Goal: Task Accomplishment & Management: Use online tool/utility

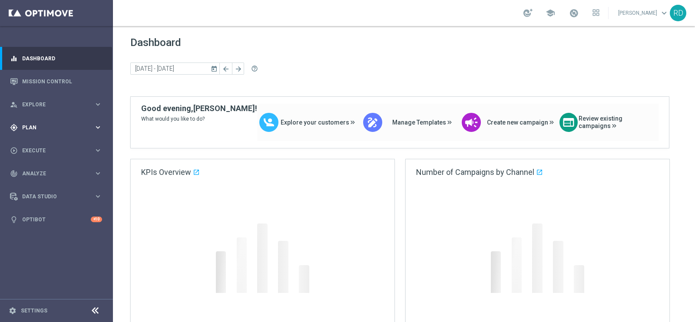
click at [34, 128] on span "Plan" at bounding box center [58, 127] width 72 height 5
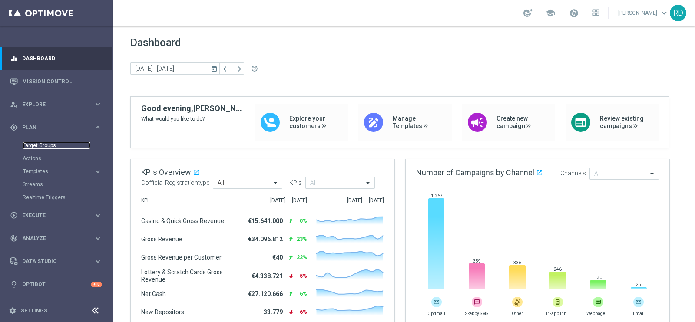
click at [40, 144] on link "Target Groups" at bounding box center [57, 145] width 68 height 7
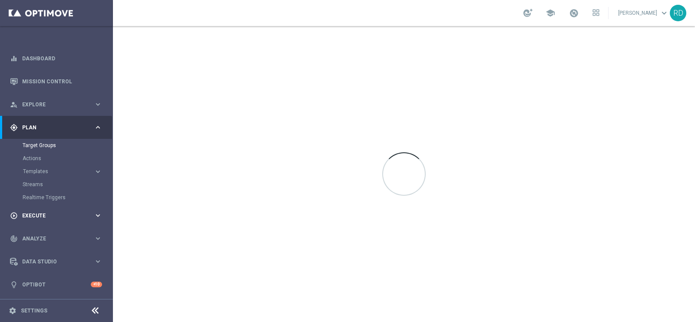
click at [35, 211] on div "play_circle_outline Execute keyboard_arrow_right" at bounding box center [56, 215] width 112 height 23
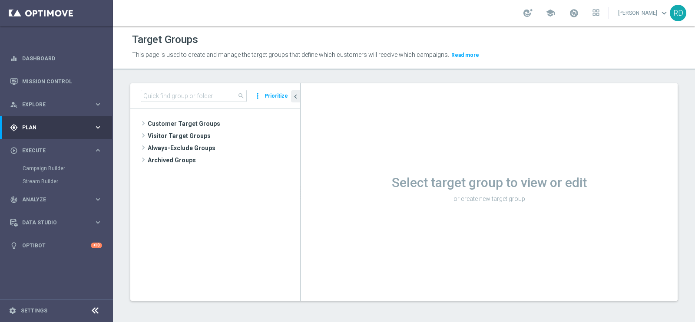
click at [38, 164] on div "Campaign Builder" at bounding box center [67, 168] width 89 height 13
click at [44, 168] on link "Campaign Builder" at bounding box center [57, 168] width 68 height 7
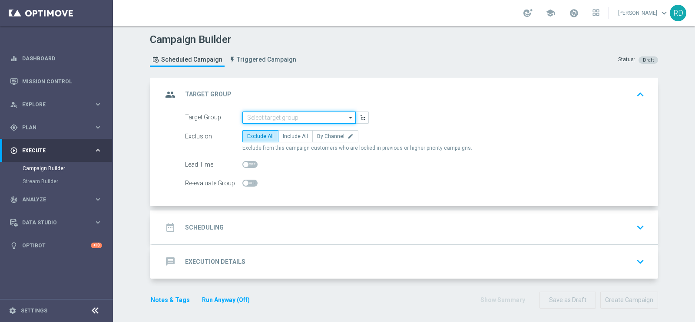
click at [315, 112] on input at bounding box center [298, 118] width 113 height 12
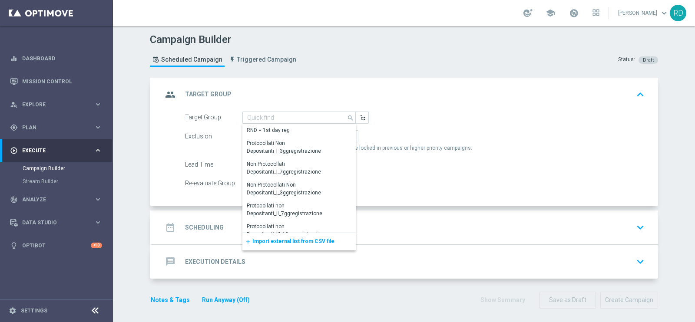
click at [294, 242] on span "Import external list from CSV file" at bounding box center [293, 241] width 82 height 6
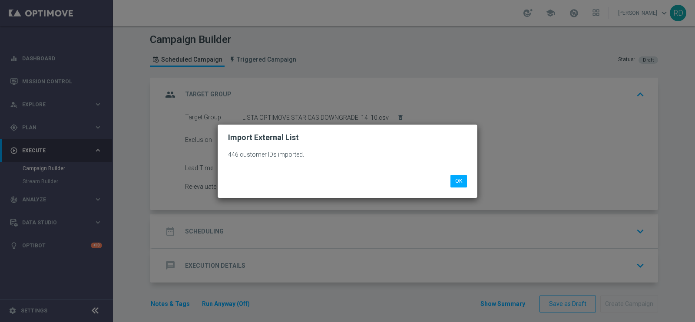
click at [468, 179] on li "OK" at bounding box center [458, 181] width 21 height 12
click at [460, 179] on button "OK" at bounding box center [458, 181] width 17 height 12
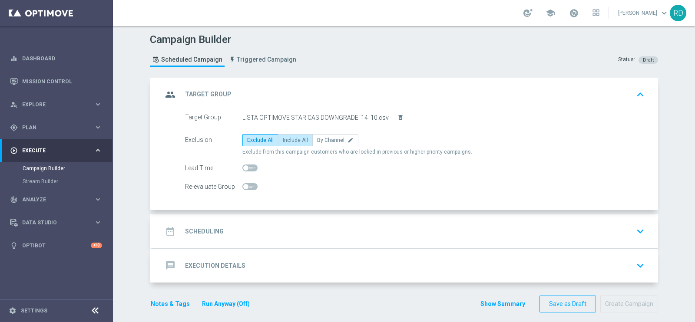
click at [296, 136] on label "Include All" at bounding box center [295, 140] width 35 height 12
click at [288, 139] on input "Include All" at bounding box center [286, 142] width 6 height 6
radio input "true"
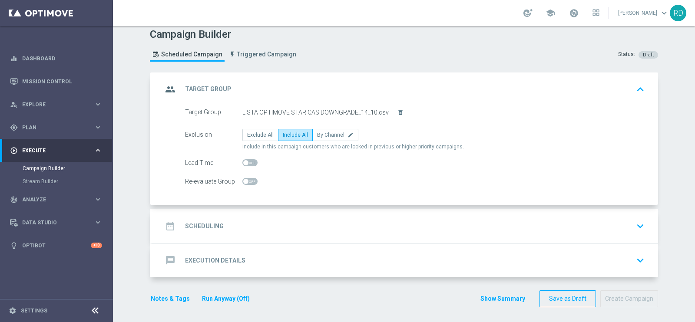
scroll to position [6, 0]
click at [178, 224] on div "date_range Scheduling" at bounding box center [192, 226] width 61 height 16
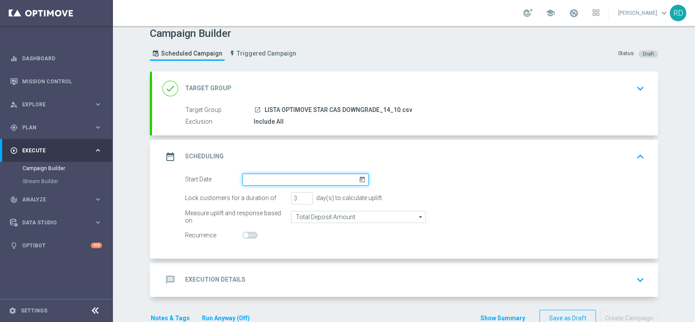
click at [271, 177] on input at bounding box center [305, 180] width 126 height 12
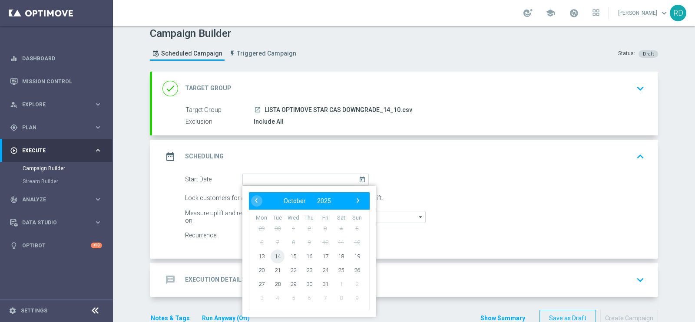
click at [274, 259] on span "14" at bounding box center [278, 256] width 14 height 14
type input "14 Oct 2025"
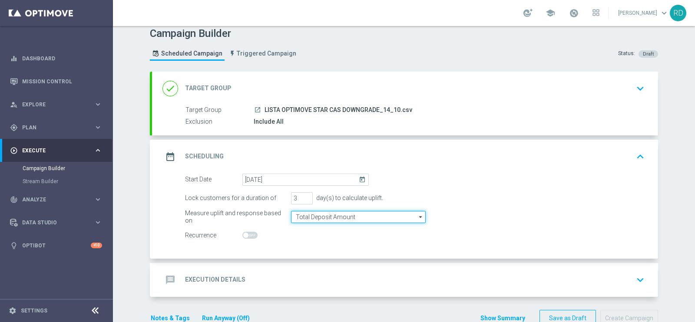
click at [339, 215] on input "Total Deposit Amount" at bounding box center [358, 217] width 135 height 12
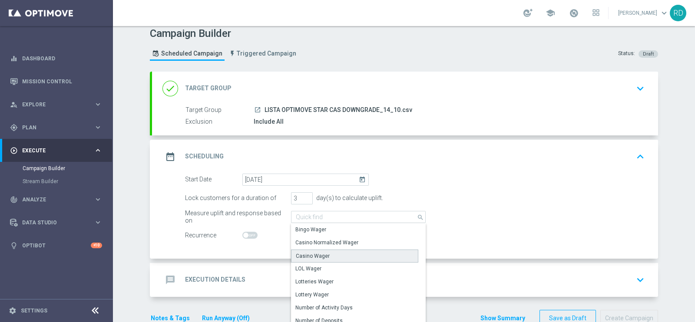
drag, startPoint x: 326, startPoint y: 254, endPoint x: 404, endPoint y: 230, distance: 81.7
click at [326, 255] on div "Casino Wager" at bounding box center [354, 256] width 127 height 13
type input "Casino Wager"
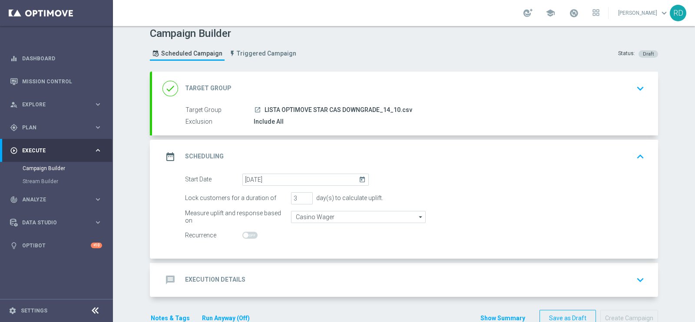
scroll to position [27, 0]
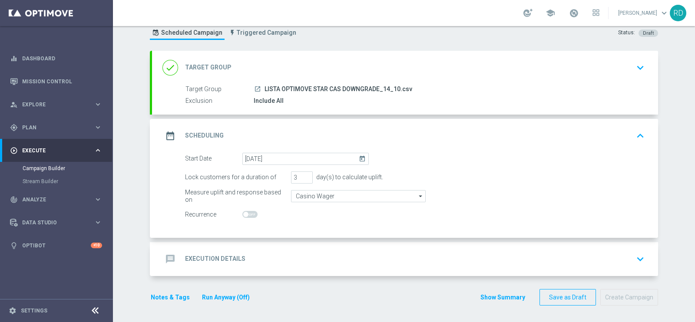
click at [201, 259] on h2 "Execution Details" at bounding box center [215, 259] width 60 height 8
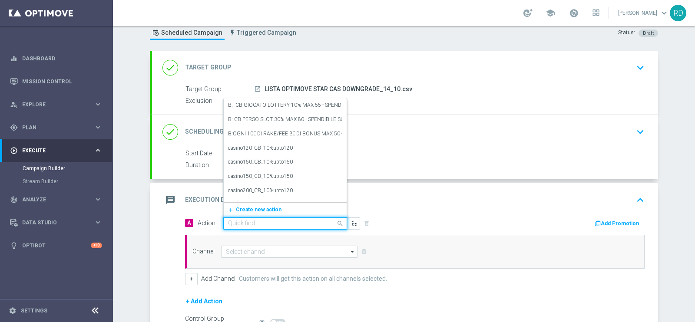
click at [247, 220] on input "text" at bounding box center [276, 223] width 97 height 7
type input "STAR CB P"
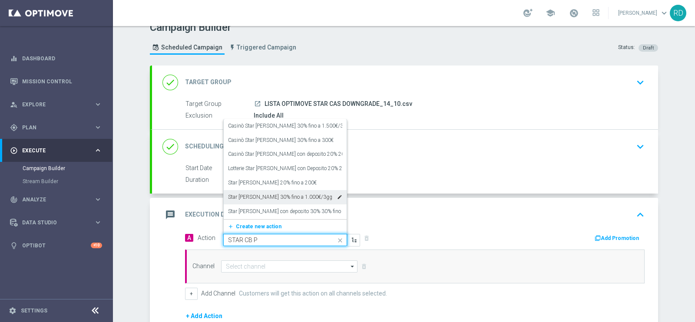
scroll to position [0, 0]
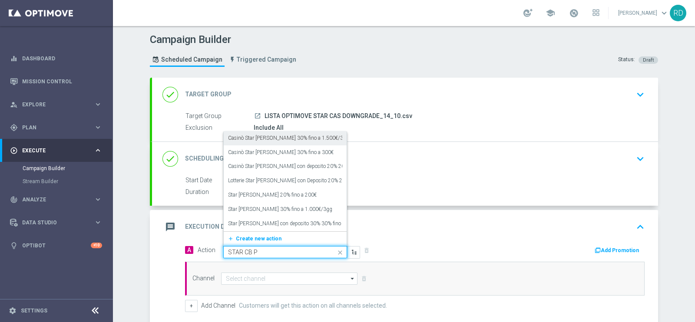
click at [266, 139] on label "Casinò Star CB Perso 30% fino a 1.500€/3gg" at bounding box center [288, 138] width 121 height 7
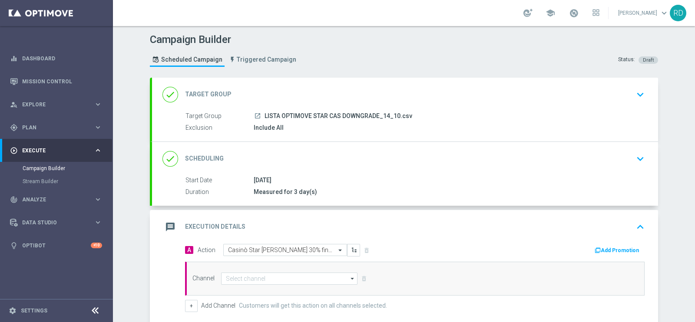
scroll to position [108, 0]
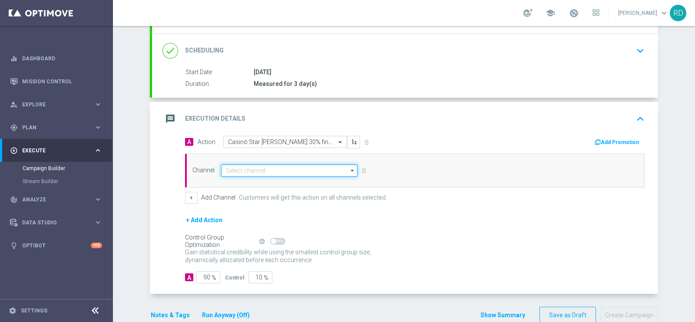
click at [249, 165] on input at bounding box center [289, 171] width 136 height 12
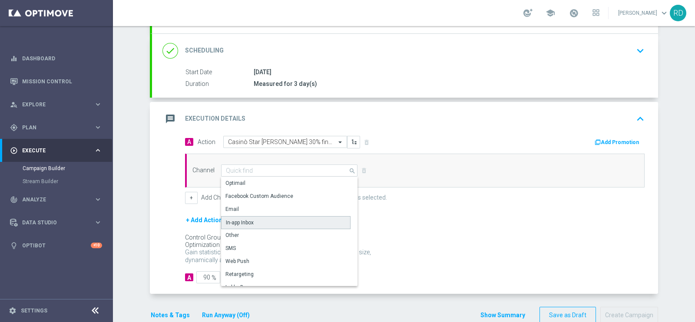
click at [239, 222] on div "In-app Inbox" at bounding box center [240, 223] width 28 height 8
type input "In-app Inbox"
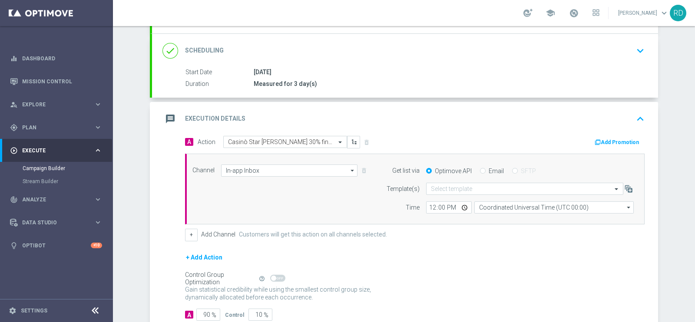
click at [480, 169] on input "Email" at bounding box center [483, 172] width 6 height 6
radio input "true"
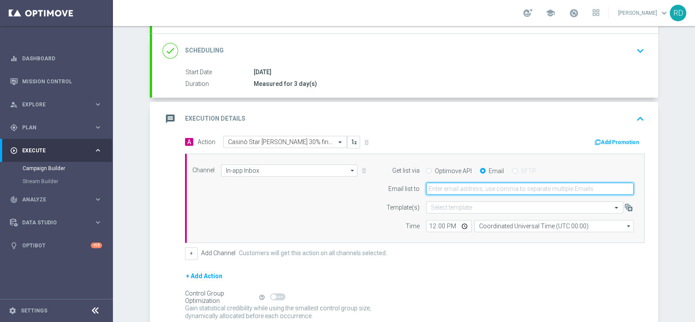
click at [458, 184] on input "email" at bounding box center [530, 189] width 208 height 12
type input "rossana.deangelis@sisal.it"
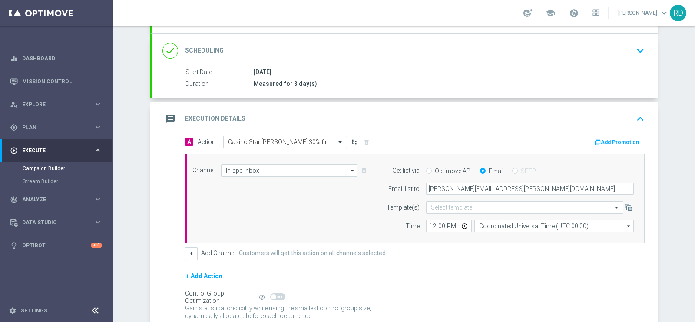
click at [314, 220] on div "Channel In-app Inbox In-app Inbox arrow_drop_down Show Selected 1 of 20 Optimail" at bounding box center [413, 199] width 454 height 68
click at [431, 225] on input "12:00" at bounding box center [449, 226] width 46 height 12
click at [426, 222] on input "16:00" at bounding box center [449, 226] width 46 height 12
type input "17:00"
drag, startPoint x: 433, startPoint y: 242, endPoint x: 444, endPoint y: 238, distance: 11.8
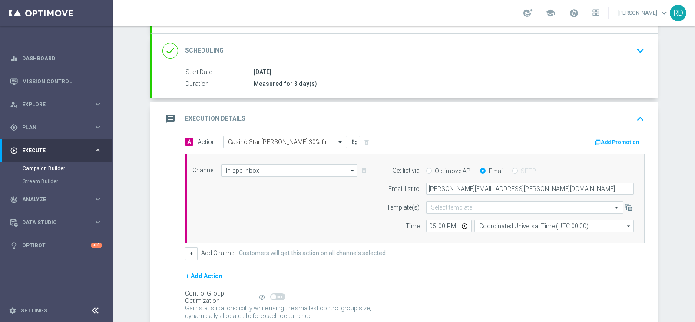
click at [434, 241] on div "A Action Select action Casinò Star CB Perso 30% fino a 1.500€/3gg delete_foreve…" at bounding box center [415, 198] width 473 height 124
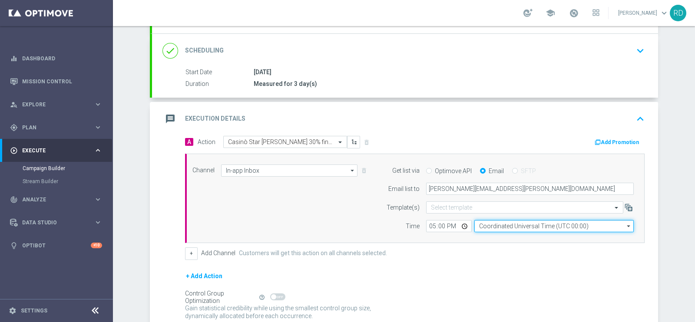
click at [493, 226] on input "Coordinated Universal Time (UTC 00:00)" at bounding box center [553, 226] width 159 height 12
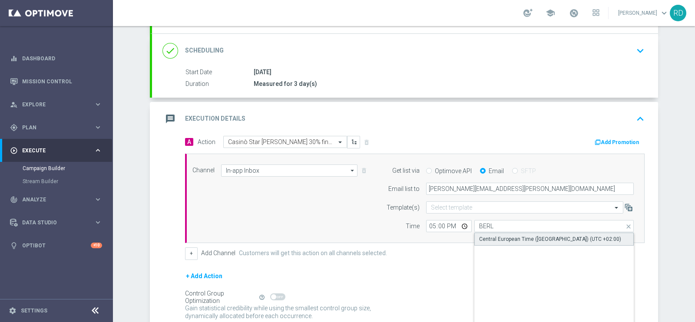
click at [495, 238] on div "Central European Time (Berlin) (UTC +02:00)" at bounding box center [550, 239] width 142 height 8
type input "Central European Time (Berlin) (UTC +02:00)"
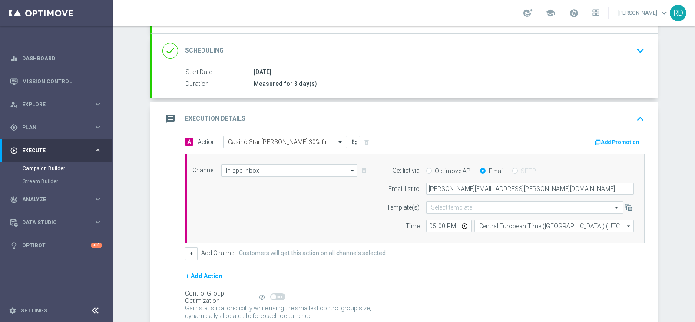
click at [226, 195] on div "Channel In-app Inbox In-app Inbox arrow_drop_down Show Selected 1 of 20 Optimail" at bounding box center [413, 199] width 454 height 68
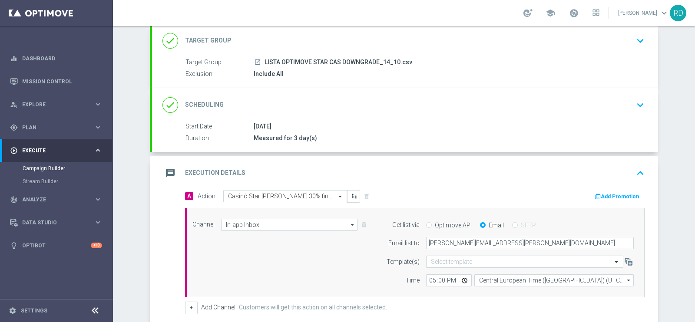
scroll to position [163, 0]
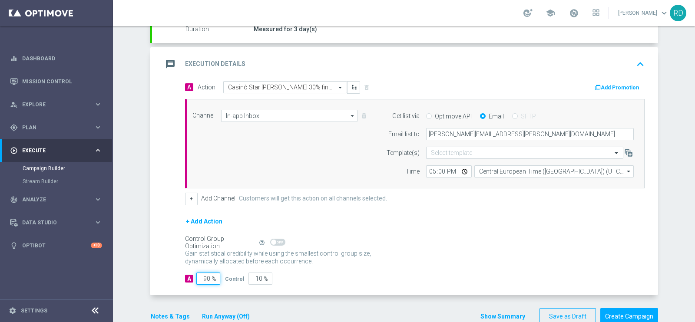
click at [199, 279] on input "90" at bounding box center [208, 279] width 24 height 12
type input "1"
type input "99"
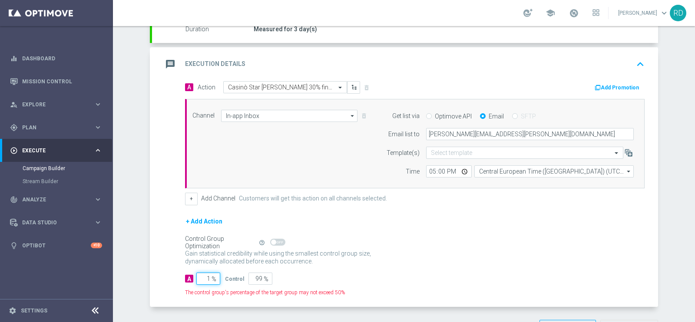
type input "10"
type input "90"
type input "100"
type input "0"
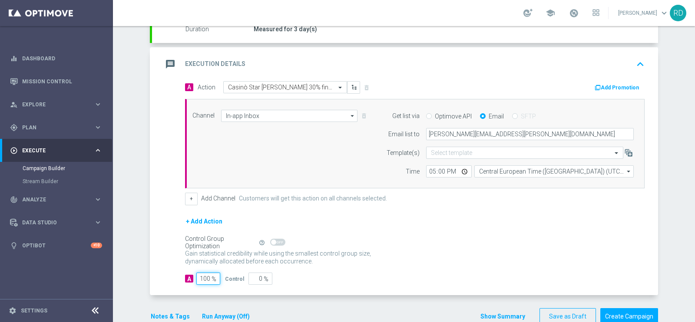
type input "100"
click at [430, 250] on div "Gain statistical credibility while using the smallest control group size, dynam…" at bounding box center [415, 258] width 460 height 21
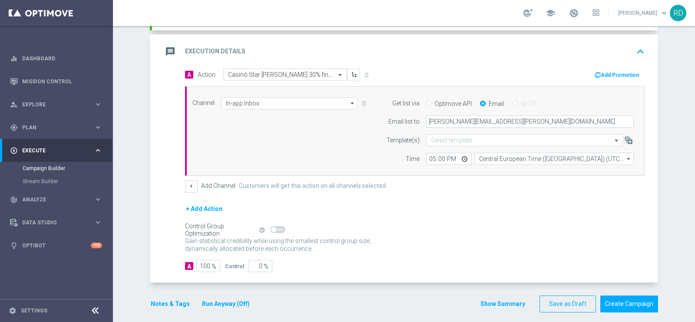
scroll to position [182, 0]
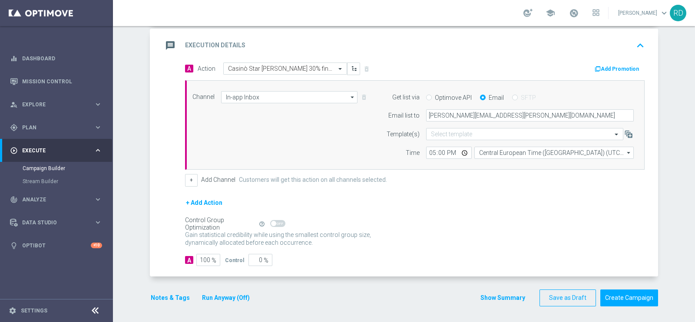
click at [169, 294] on button "Notes & Tags" at bounding box center [170, 298] width 41 height 11
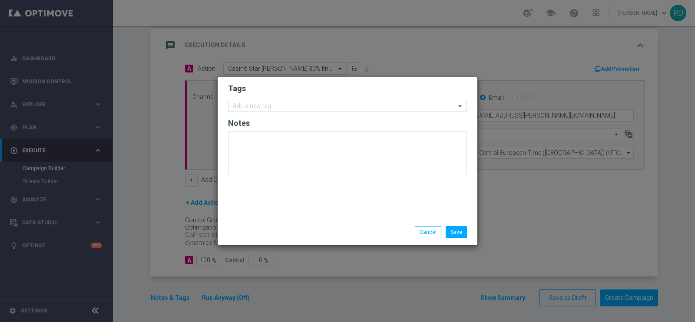
click at [243, 97] on form "Tags Add a new tag Notes" at bounding box center [347, 131] width 239 height 101
click at [246, 105] on input "text" at bounding box center [344, 106] width 223 height 7
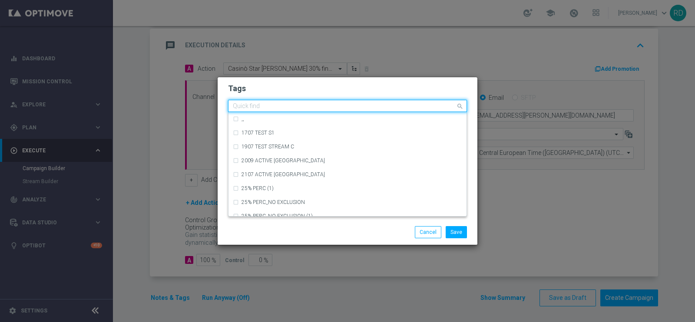
type input "S"
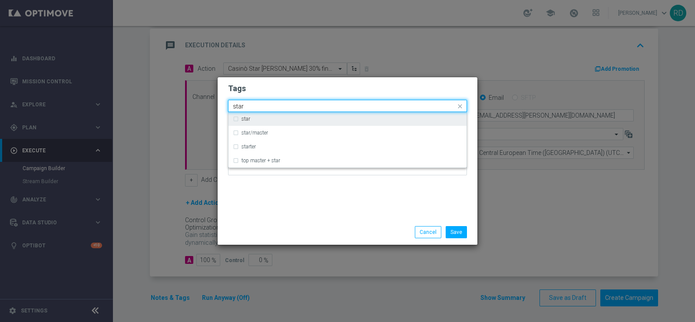
drag, startPoint x: 258, startPoint y: 146, endPoint x: 265, endPoint y: 116, distance: 31.2
click at [265, 116] on div "star star/master starter top master + star" at bounding box center [347, 140] width 238 height 56
click at [265, 116] on div "star" at bounding box center [351, 118] width 221 height 5
type input "star"
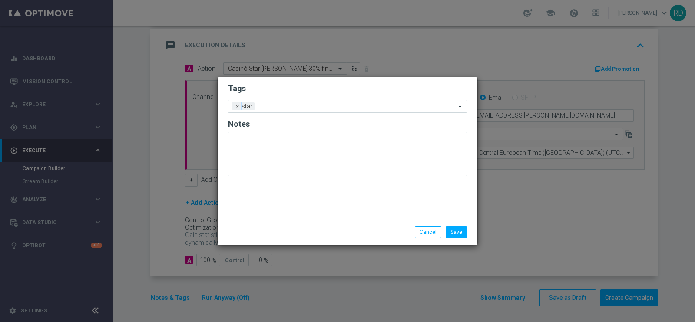
drag, startPoint x: 258, startPoint y: 207, endPoint x: 262, endPoint y: 202, distance: 5.8
click at [259, 207] on div "Tags Add a new tag × star Notes" at bounding box center [348, 148] width 260 height 142
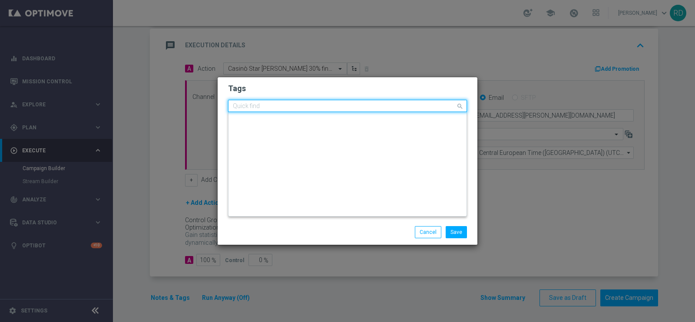
scroll to position [0, 0]
click at [278, 105] on input "text" at bounding box center [344, 106] width 223 height 7
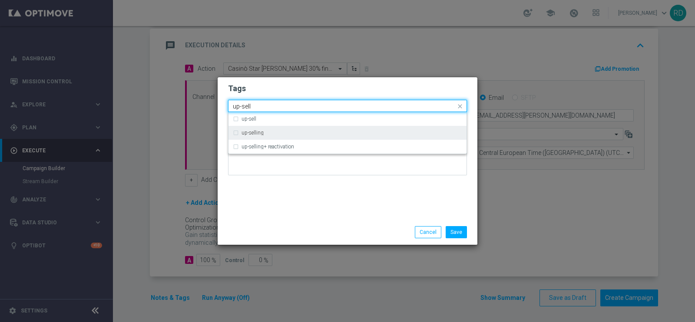
click at [269, 137] on div "up-selling" at bounding box center [347, 133] width 229 height 14
type input "up-sell"
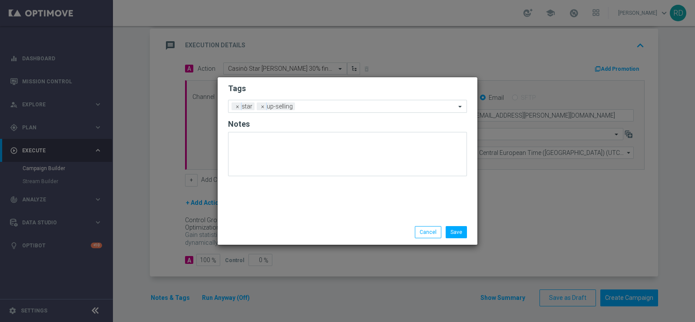
click at [278, 184] on div "Tags Add a new tag × star × up-selling Notes" at bounding box center [348, 148] width 260 height 142
click at [325, 101] on div "Add a new tag × star × up-selling" at bounding box center [341, 106] width 227 height 12
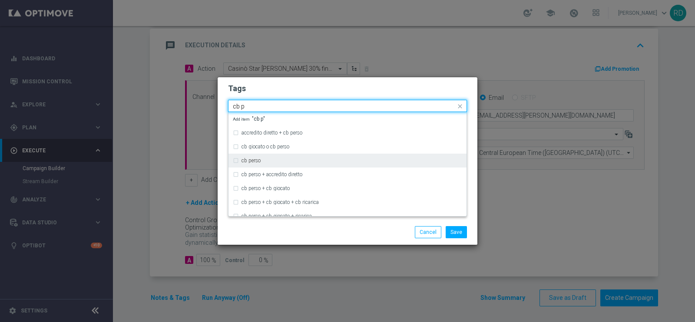
click at [281, 162] on div "cb perso" at bounding box center [351, 160] width 221 height 5
type input "cb p"
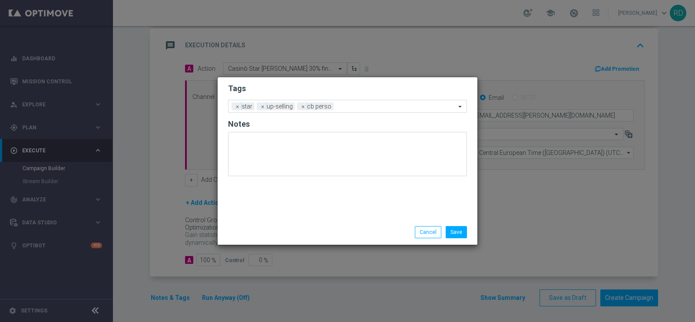
drag, startPoint x: 290, startPoint y: 233, endPoint x: 312, endPoint y: 208, distance: 33.8
click at [291, 233] on div "Save Cancel" at bounding box center [348, 232] width 252 height 12
click at [363, 103] on input "text" at bounding box center [396, 106] width 119 height 7
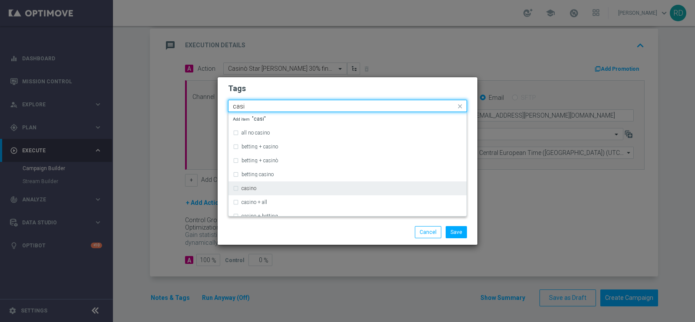
click at [291, 186] on div "casino" at bounding box center [351, 188] width 221 height 5
type input "casi"
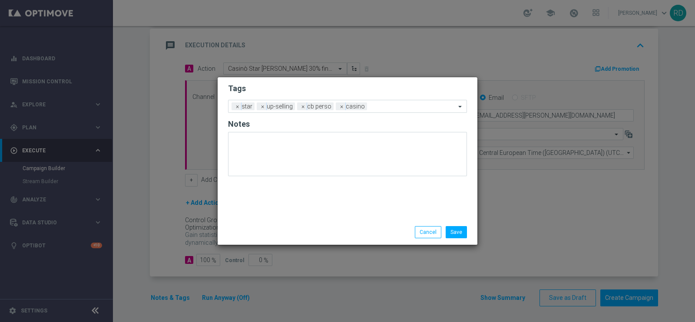
click at [280, 222] on div "Save Cancel" at bounding box center [348, 232] width 260 height 25
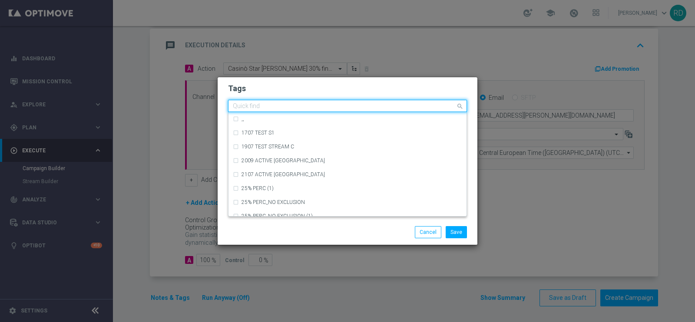
click at [383, 105] on input "text" at bounding box center [344, 106] width 223 height 7
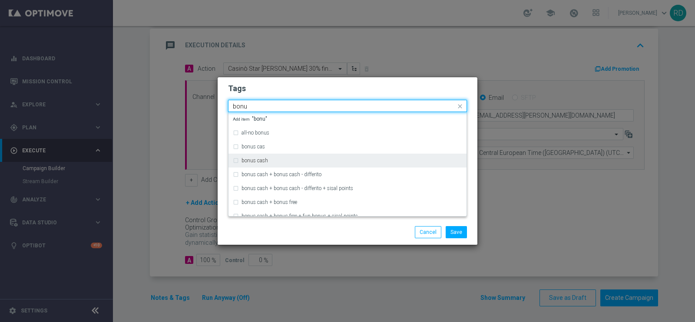
click at [320, 155] on div "bonus cash" at bounding box center [347, 161] width 229 height 14
type input "bonu"
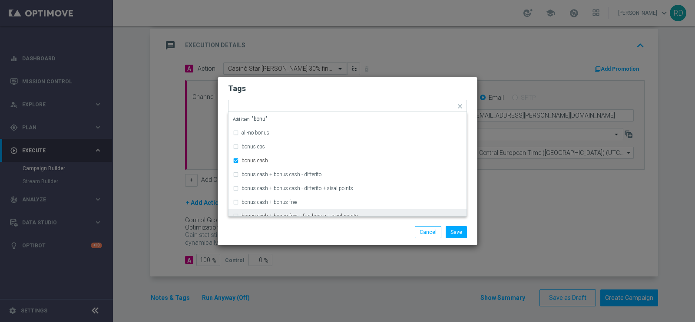
click at [304, 218] on div "Tags Quick find × star × up-selling × cb perso × casino × bonus cash all-no bon…" at bounding box center [348, 148] width 260 height 142
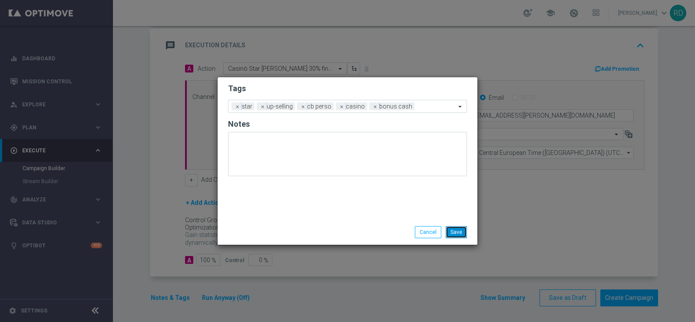
click at [466, 229] on button "Save" at bounding box center [456, 232] width 21 height 12
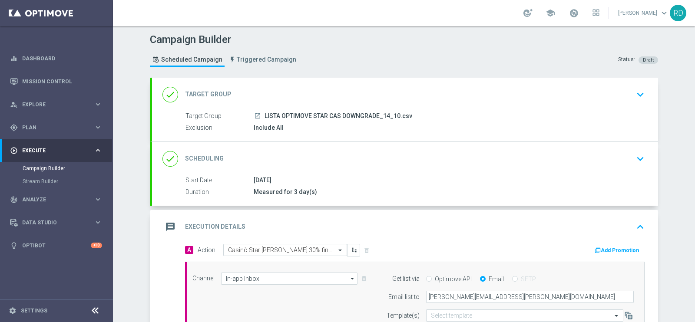
scroll to position [54, 0]
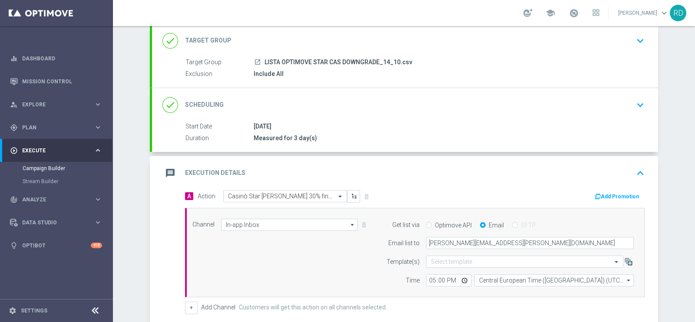
click at [165, 171] on icon "message" at bounding box center [170, 173] width 16 height 16
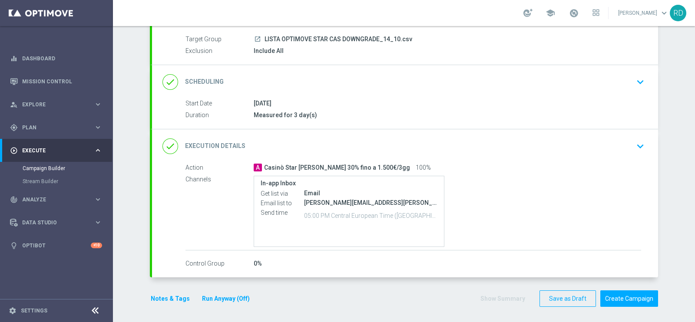
scroll to position [78, 0]
click at [154, 300] on button "Notes & Tags" at bounding box center [170, 297] width 41 height 11
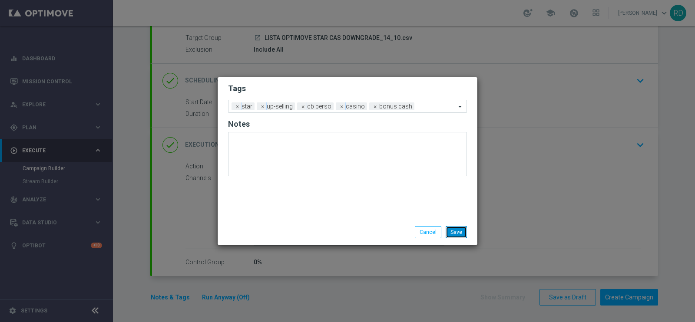
click at [453, 231] on button "Save" at bounding box center [456, 232] width 21 height 12
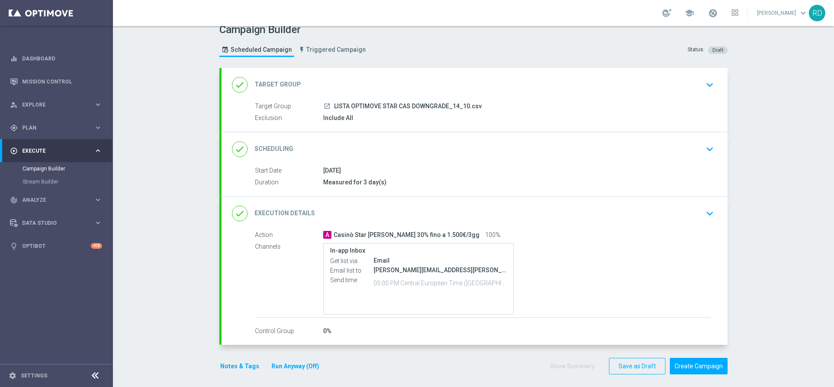
scroll to position [15, 0]
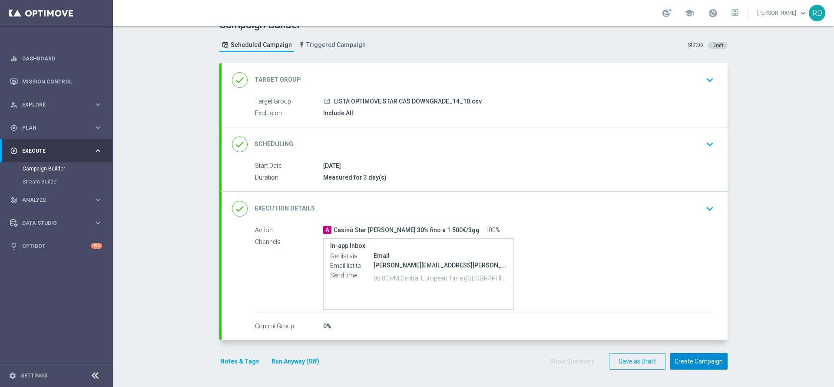
click at [690, 322] on button "Create Campaign" at bounding box center [699, 361] width 58 height 17
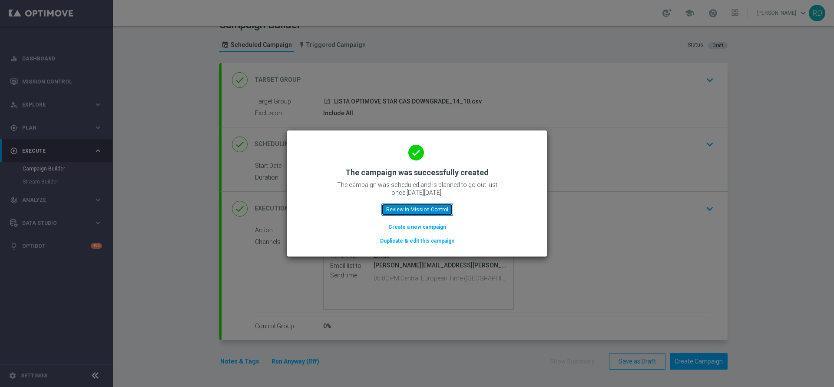
click at [416, 212] on button "Review in Mission Control" at bounding box center [417, 209] width 72 height 12
